Goal: Obtain resource: Download file/media

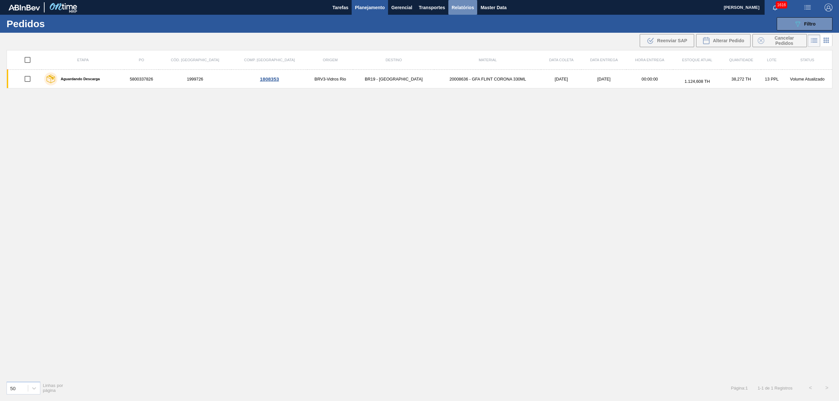
click at [457, 10] on span "Relatórios" at bounding box center [463, 8] width 22 height 8
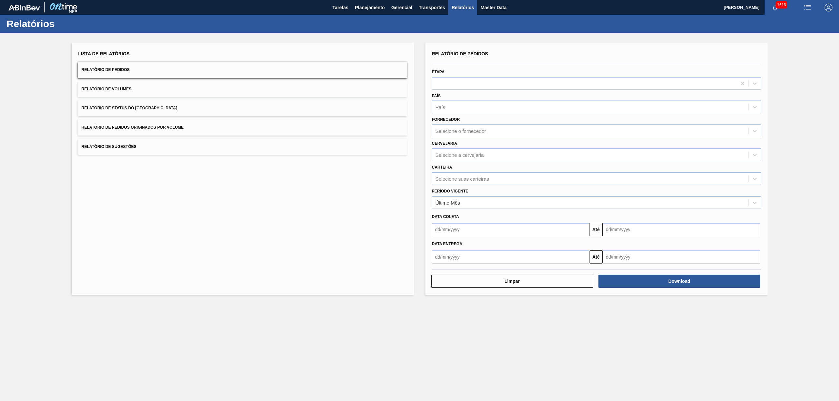
click at [109, 121] on button "Relatório de Pedidos Originados por Volume" at bounding box center [242, 128] width 329 height 16
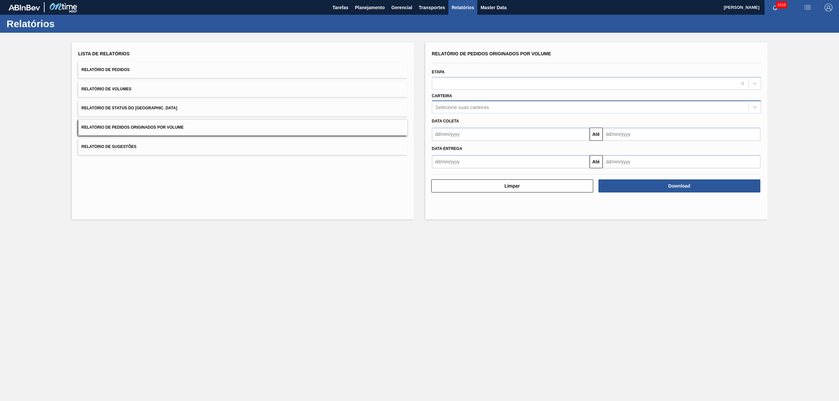
click at [466, 109] on div "Selecione suas carteiras" at bounding box center [590, 108] width 316 height 10
type input "vidro"
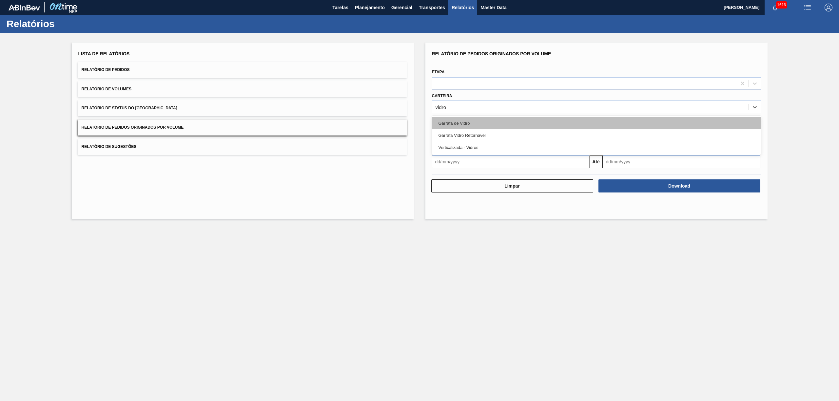
click at [454, 122] on div "Garrafa de Vidro" at bounding box center [596, 123] width 329 height 12
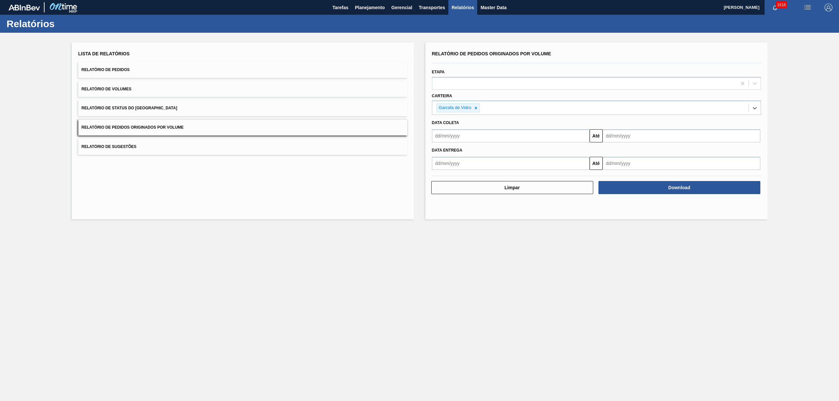
click at [482, 129] on input "text" at bounding box center [511, 135] width 158 height 13
click at [479, 133] on input "text" at bounding box center [511, 135] width 158 height 13
click at [438, 149] on div "agosto 2025" at bounding box center [471, 152] width 79 height 6
click at [439, 154] on button "Previous Month" at bounding box center [438, 151] width 5 height 5
click at [437, 203] on div "20" at bounding box center [439, 204] width 9 height 9
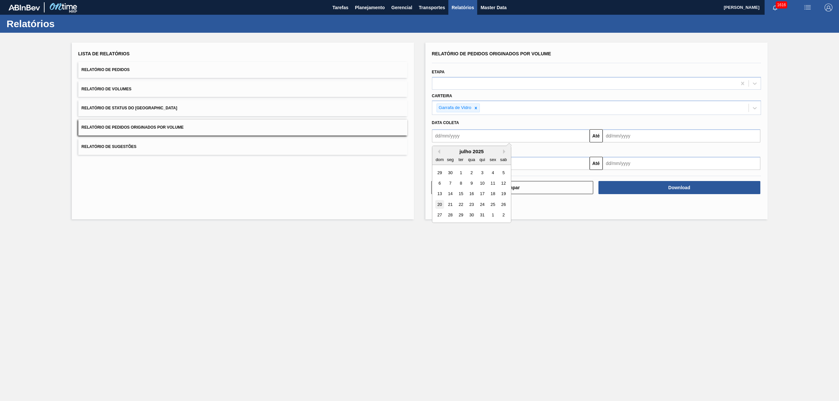
type input "[DATE]"
click at [617, 142] on input "text" at bounding box center [682, 135] width 158 height 13
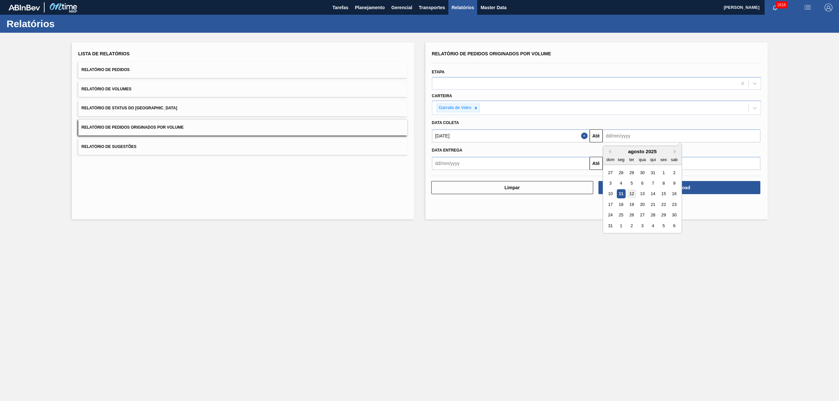
click at [631, 193] on div "12" at bounding box center [631, 194] width 9 height 9
type input "[DATE]"
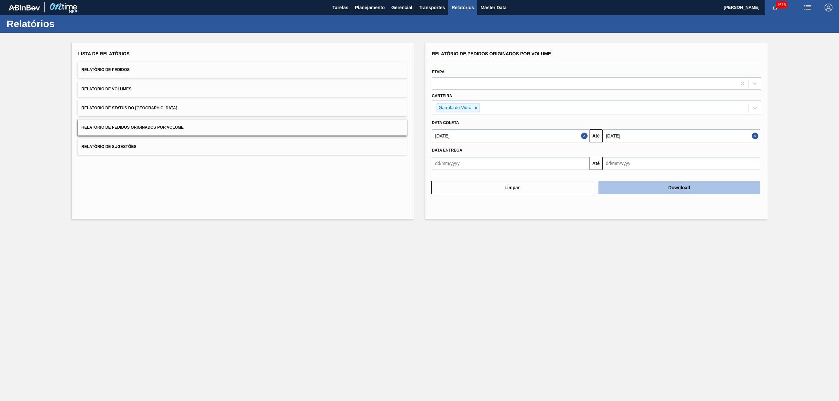
click at [644, 187] on button "Download" at bounding box center [679, 187] width 162 height 13
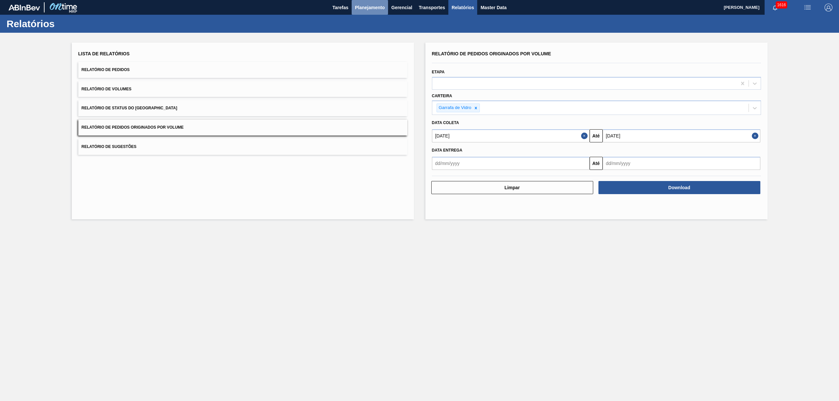
click at [377, 8] on span "Planejamento" at bounding box center [370, 8] width 30 height 8
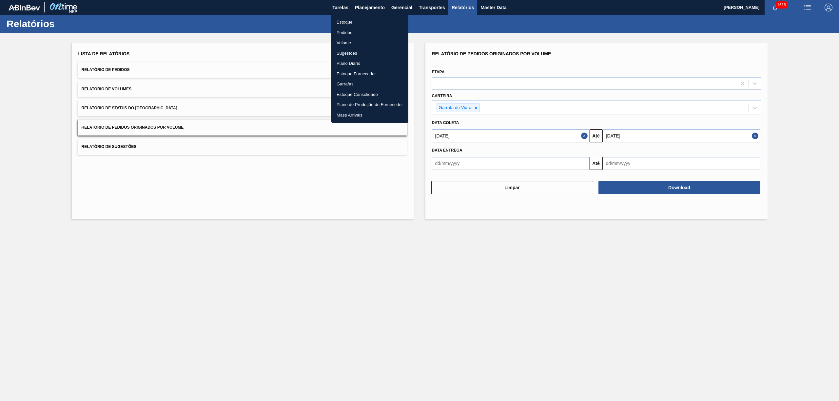
click at [351, 31] on li "Pedidos" at bounding box center [369, 33] width 77 height 10
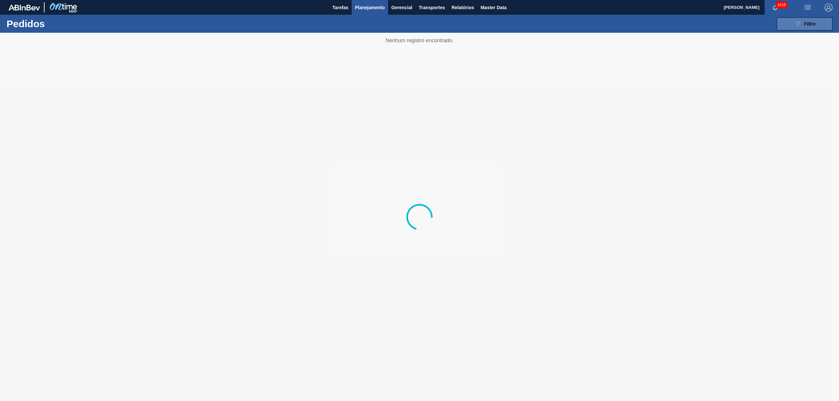
click at [798, 19] on button "089F7B8B-B2A5-4AFE-B5C0-19BA573D28AC Filtro" at bounding box center [805, 23] width 56 height 13
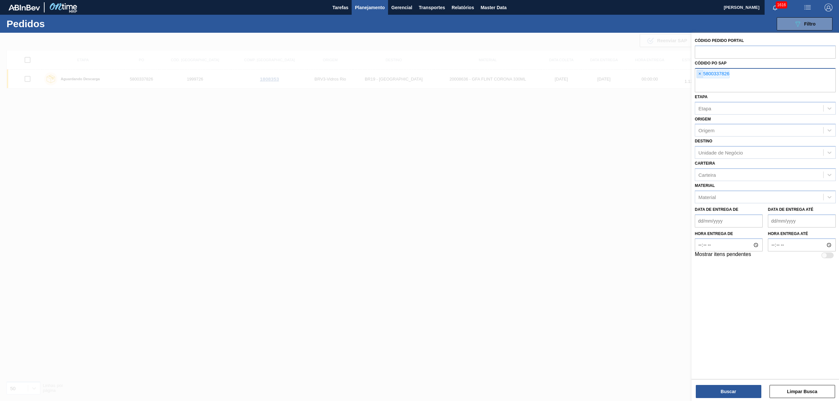
click at [698, 77] on span "×" at bounding box center [700, 74] width 6 height 8
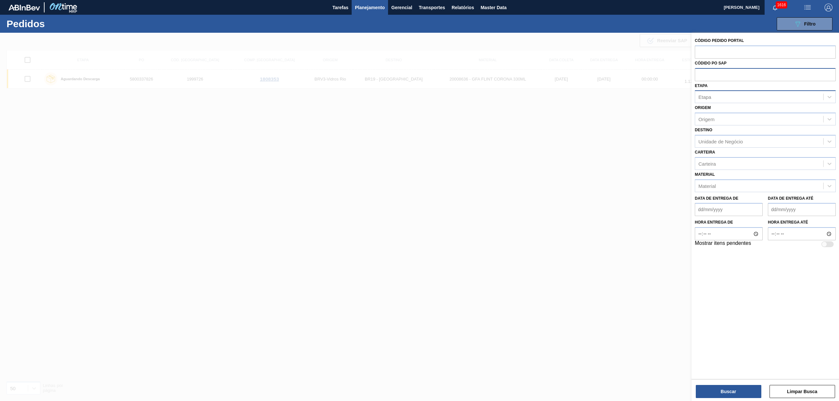
paste input "5800332174"
type input "5800332174"
click at [713, 392] on button "Buscar" at bounding box center [729, 391] width 66 height 13
